Goal: Information Seeking & Learning: Learn about a topic

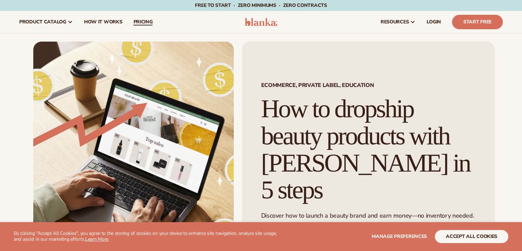
click at [138, 25] on span "pricing" at bounding box center [142, 21] width 19 height 5
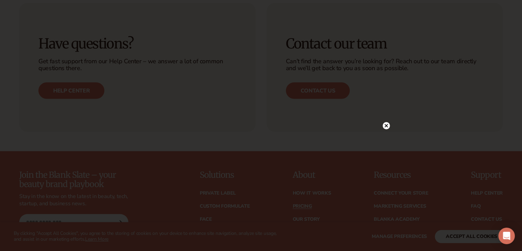
scroll to position [1309, 0]
click at [386, 32] on icon at bounding box center [386, 32] width 3 height 3
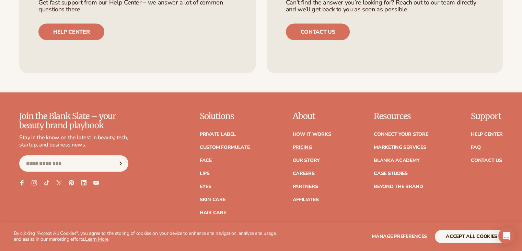
scroll to position [1370, 0]
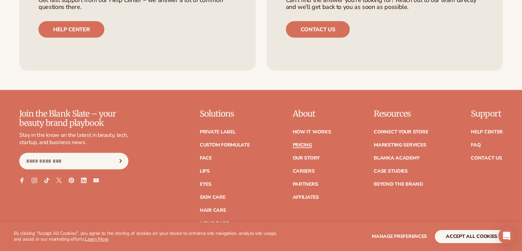
click at [306, 142] on link "Pricing" at bounding box center [302, 144] width 19 height 5
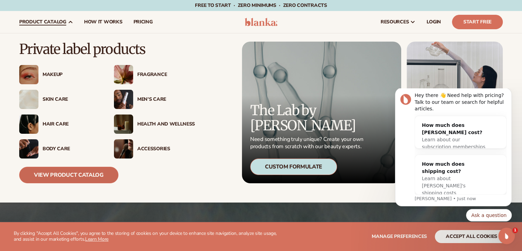
click at [67, 174] on link "View Product Catalog" at bounding box center [68, 175] width 99 height 16
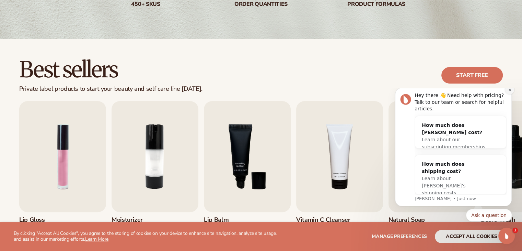
click at [508, 92] on icon "Dismiss notification" at bounding box center [510, 90] width 4 height 4
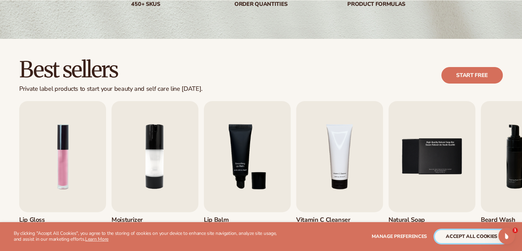
click at [477, 240] on button "accept all cookies" at bounding box center [471, 236] width 73 height 13
